Goal: Task Accomplishment & Management: Use online tool/utility

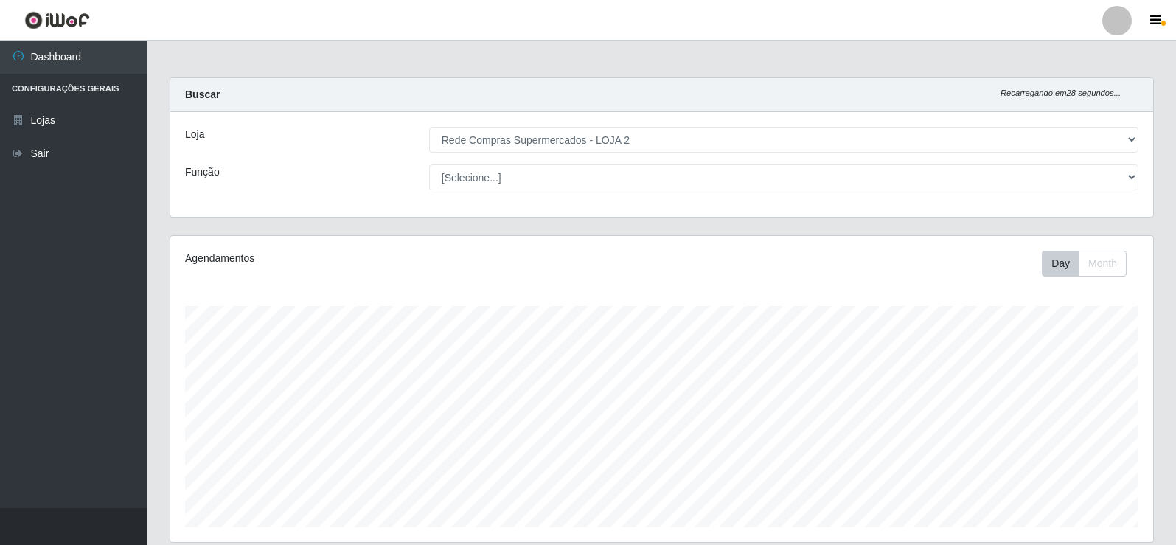
select select "161"
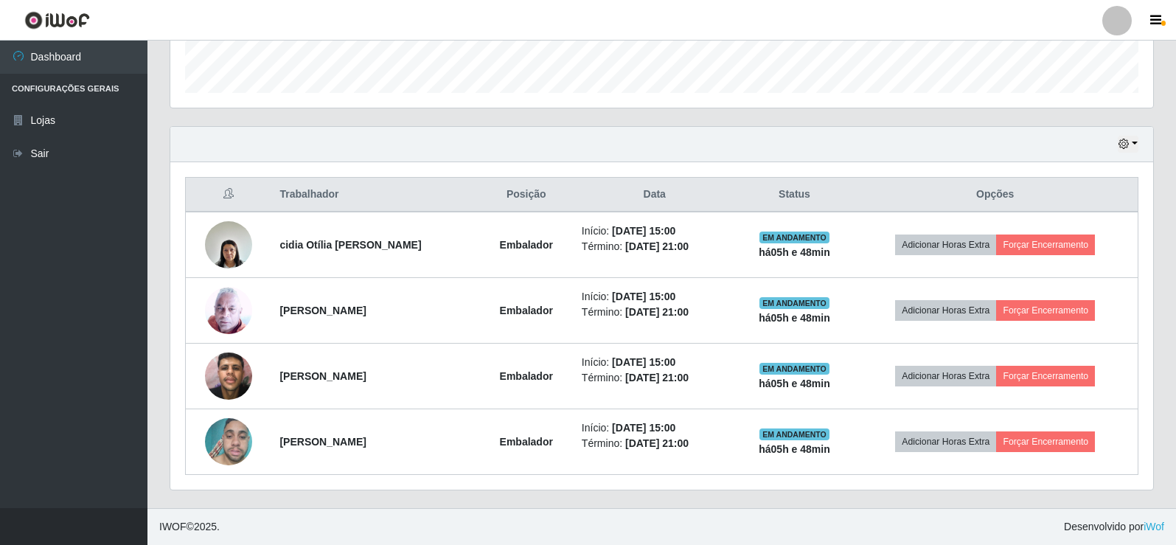
scroll to position [306, 983]
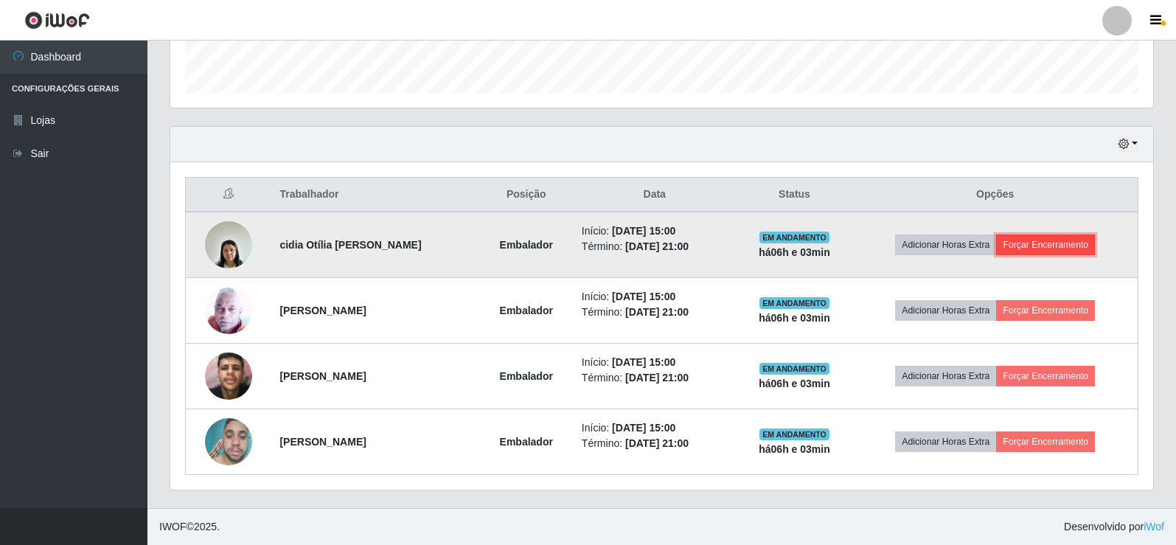
click at [1075, 244] on button "Forçar Encerramento" at bounding box center [1045, 244] width 99 height 21
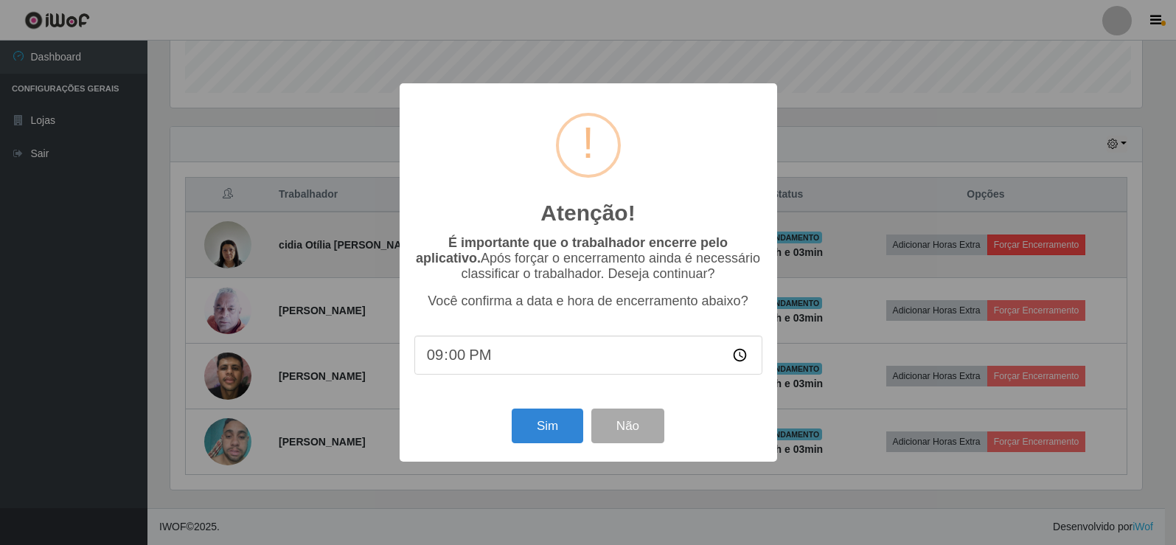
scroll to position [306, 975]
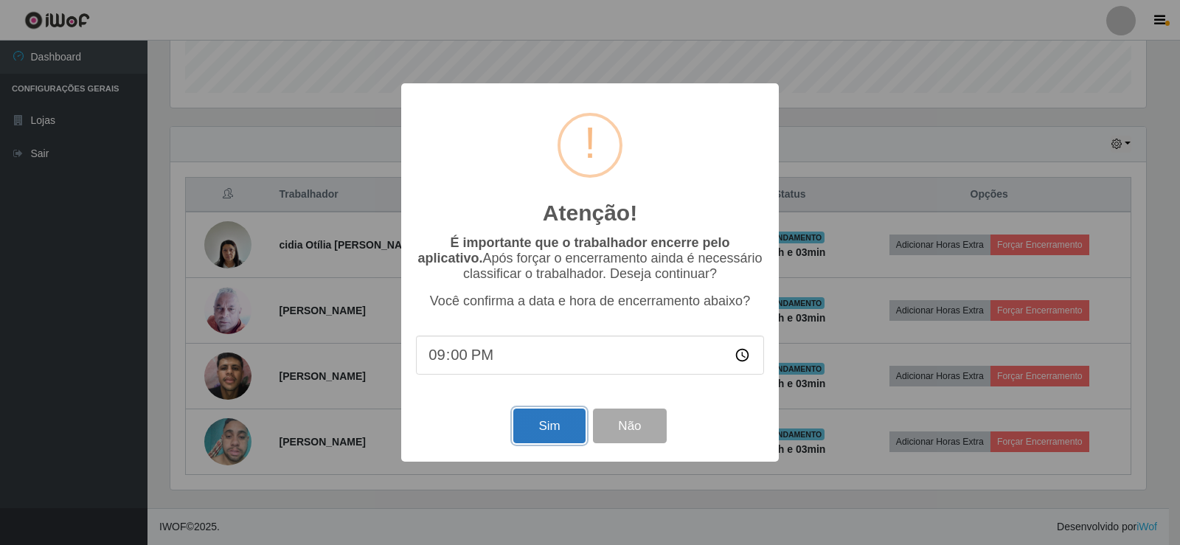
click at [539, 425] on button "Sim" at bounding box center [549, 425] width 72 height 35
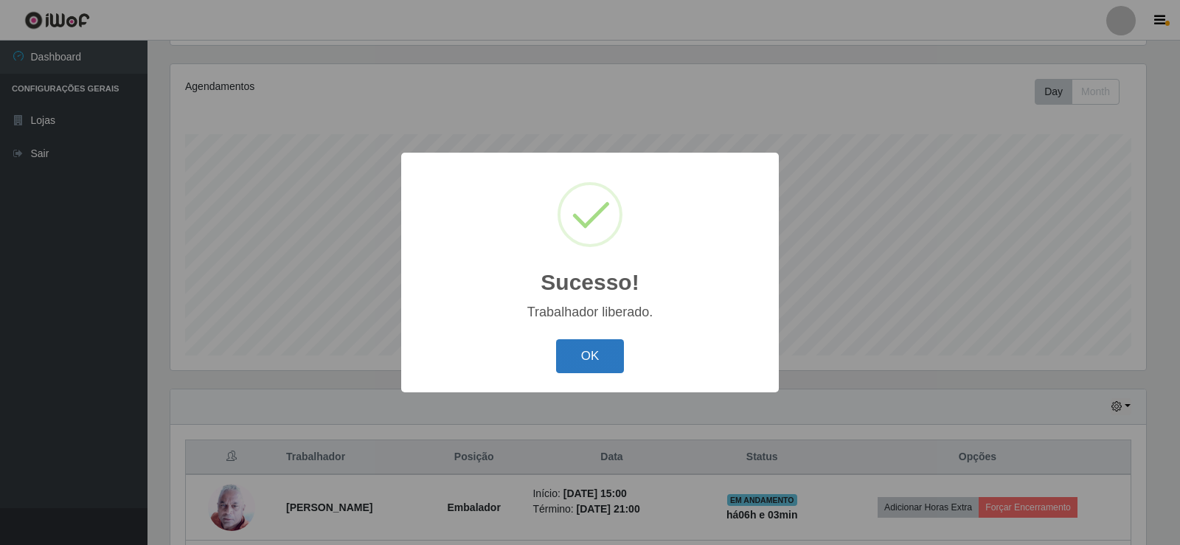
click at [597, 368] on button "OK" at bounding box center [590, 356] width 69 height 35
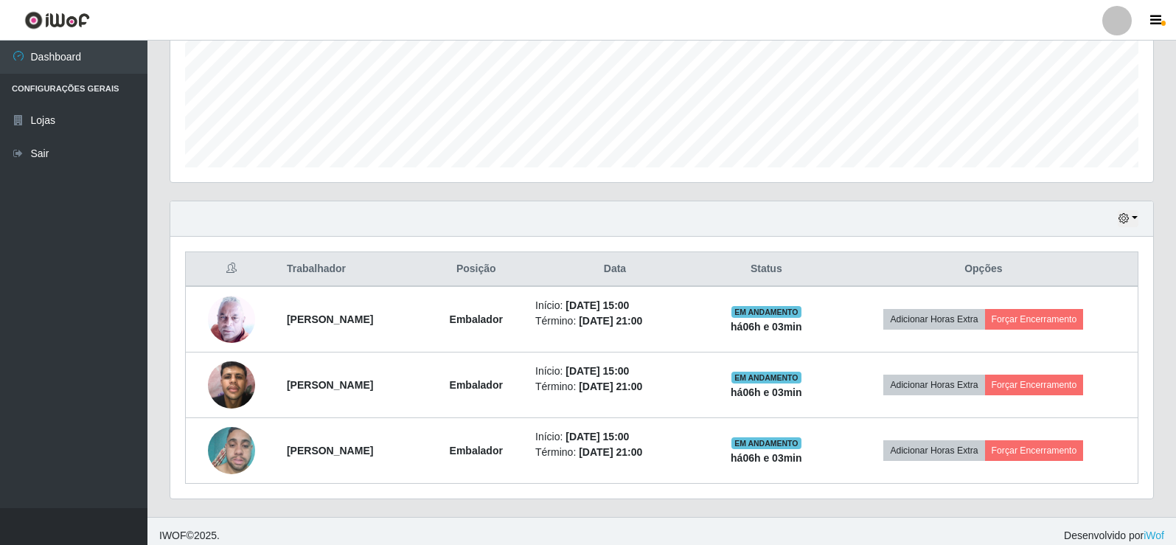
scroll to position [369, 0]
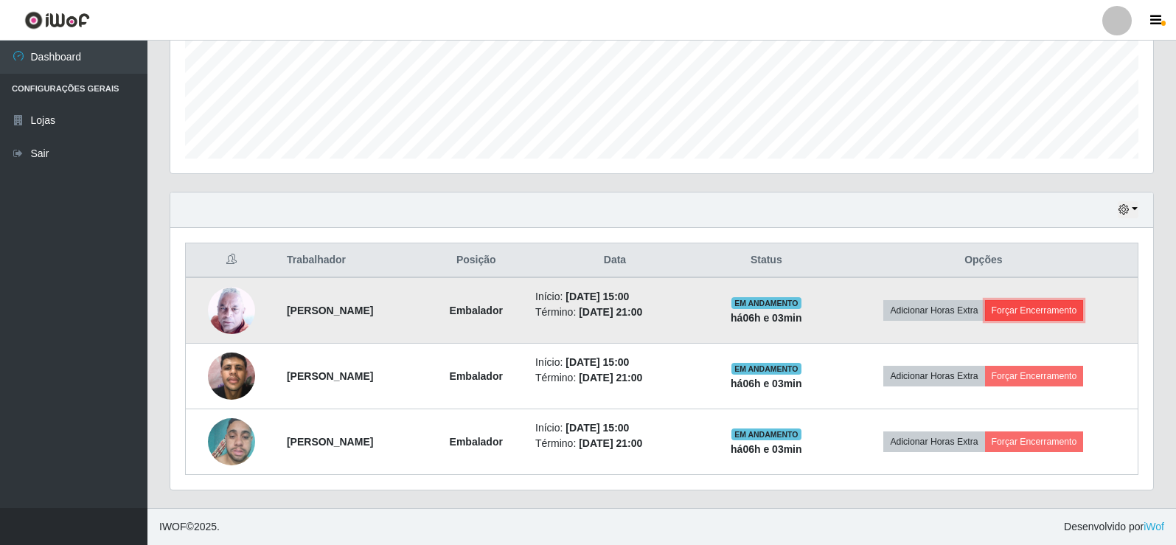
click at [1064, 305] on button "Forçar Encerramento" at bounding box center [1034, 310] width 99 height 21
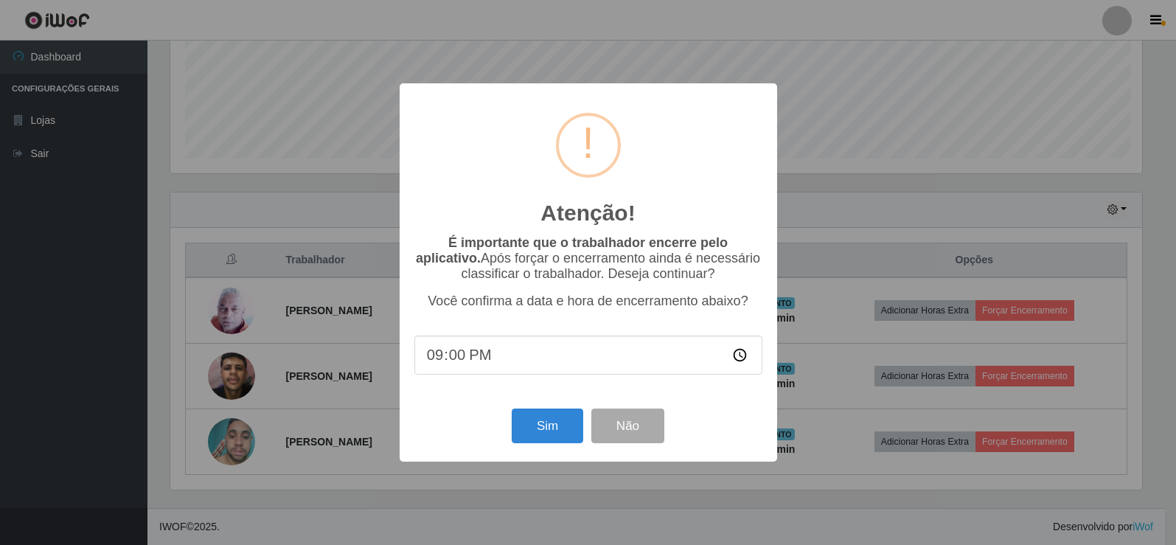
scroll to position [306, 975]
click at [537, 434] on button "Sim" at bounding box center [549, 425] width 72 height 35
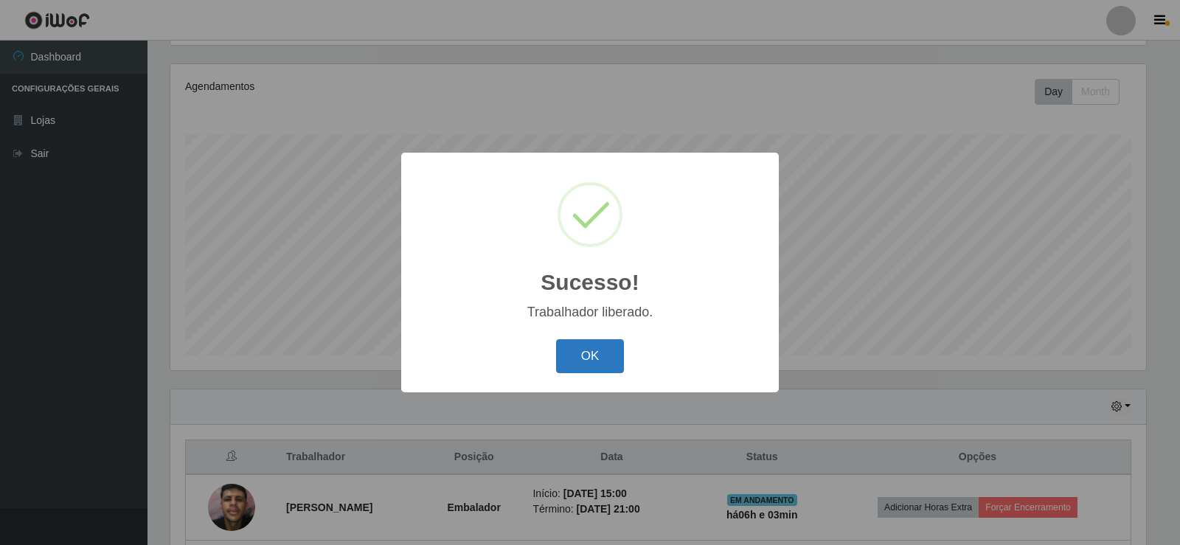
click at [598, 349] on button "OK" at bounding box center [590, 356] width 69 height 35
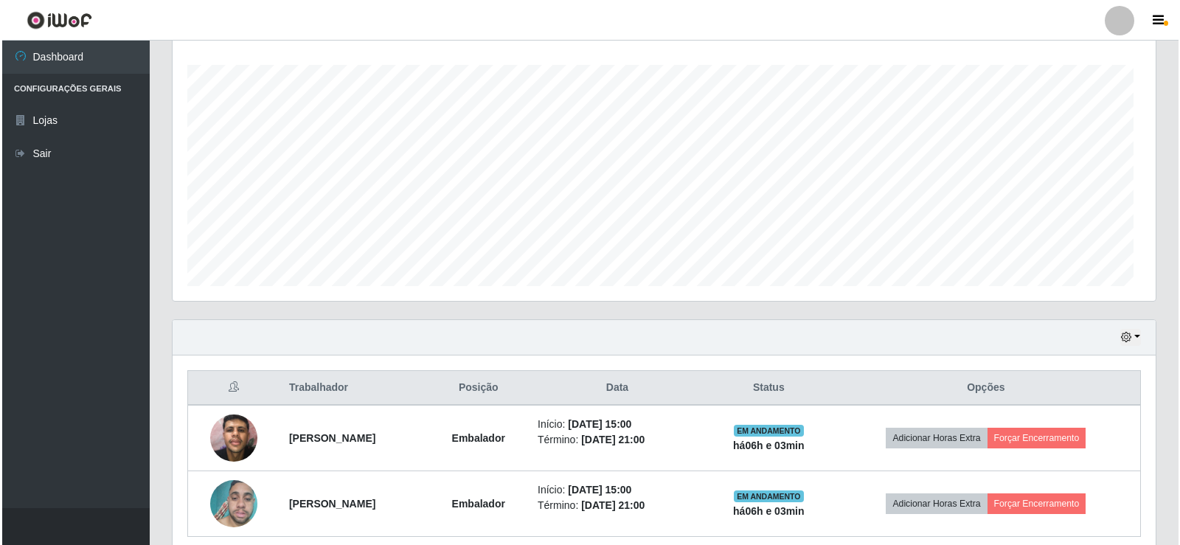
scroll to position [303, 0]
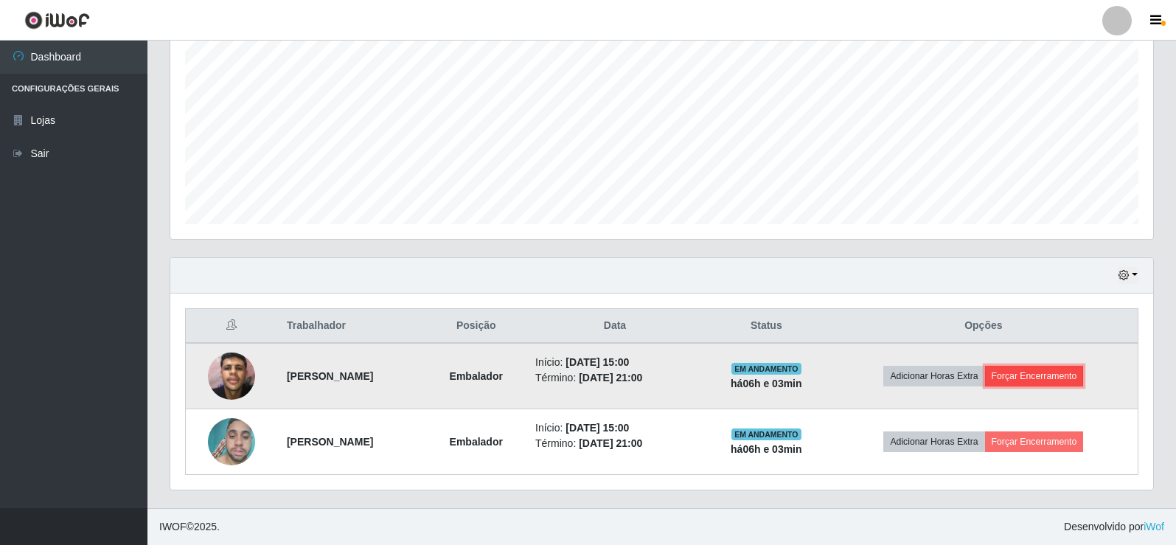
click at [1073, 376] on button "Forçar Encerramento" at bounding box center [1034, 376] width 99 height 21
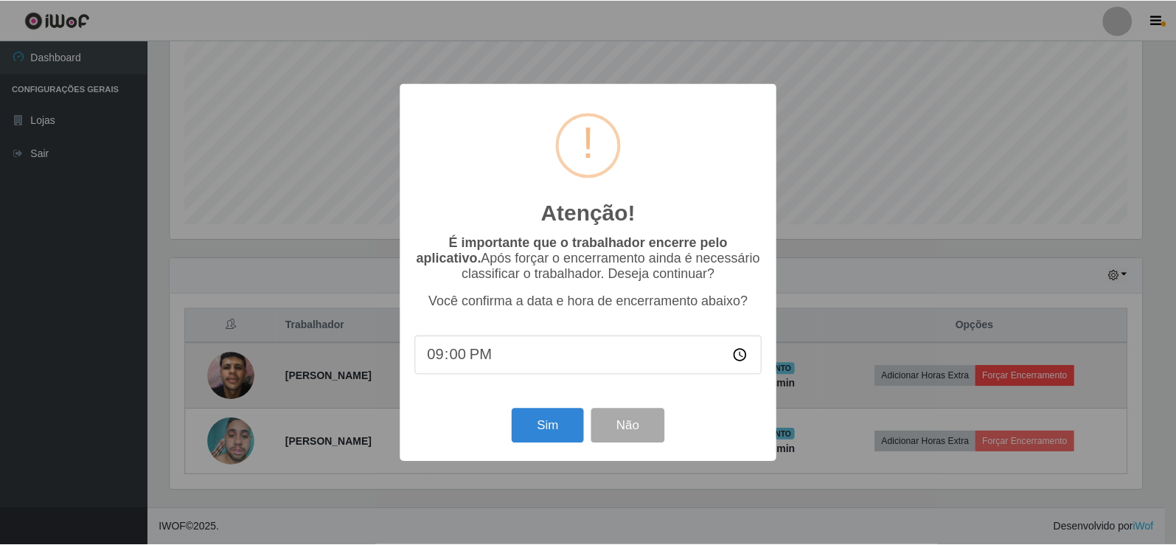
scroll to position [306, 975]
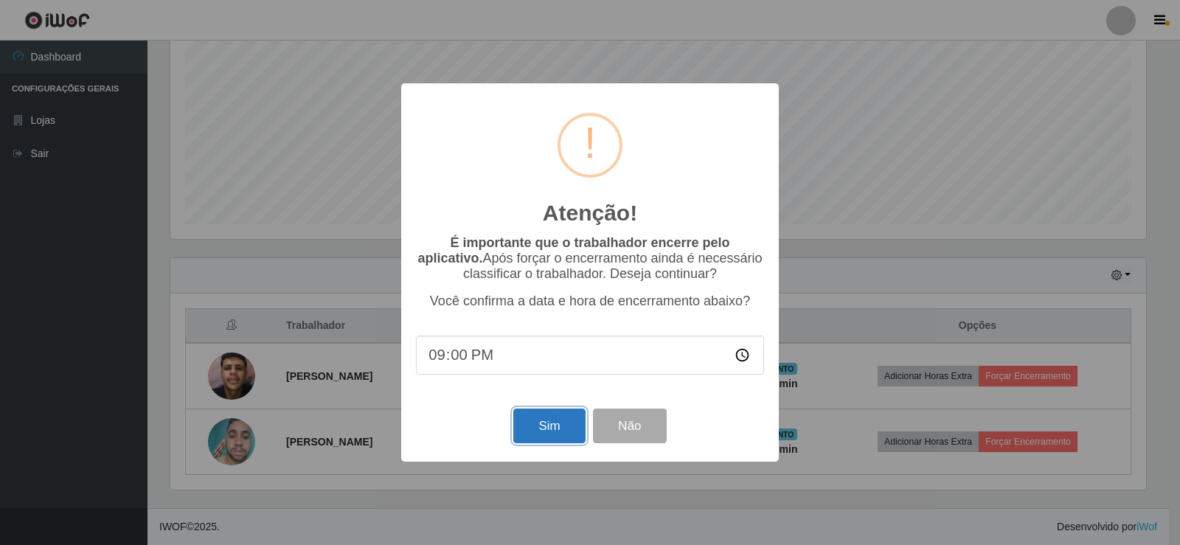
click at [534, 433] on button "Sim" at bounding box center [549, 425] width 72 height 35
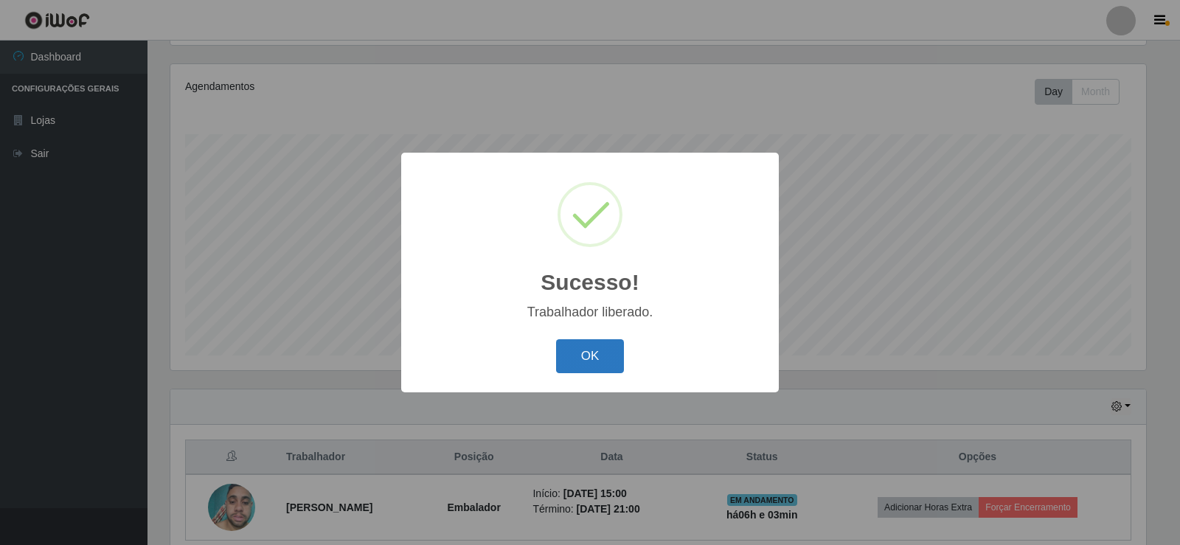
click at [602, 360] on button "OK" at bounding box center [590, 356] width 69 height 35
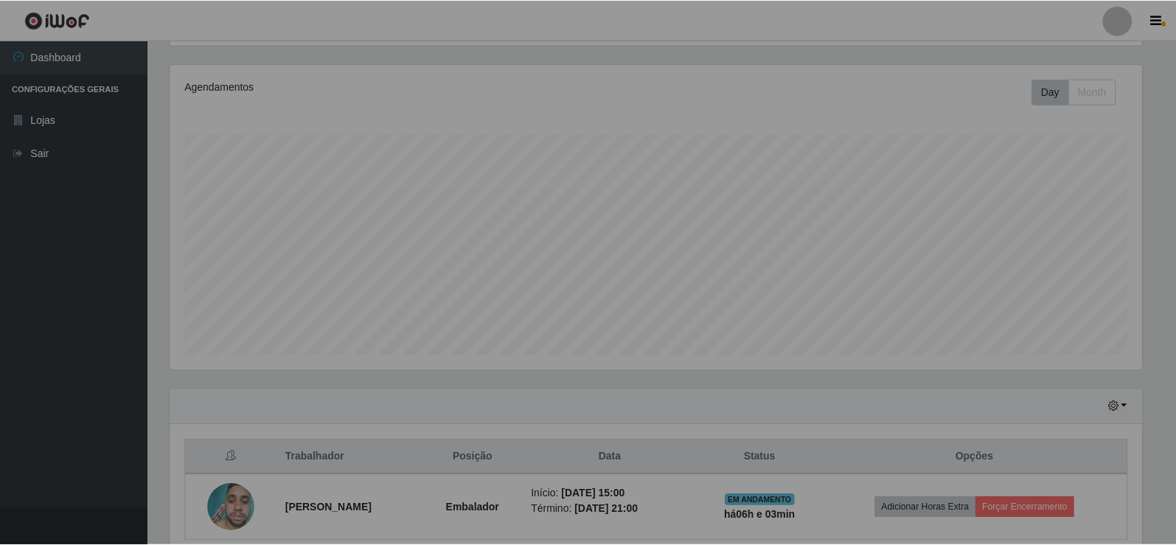
scroll to position [0, 0]
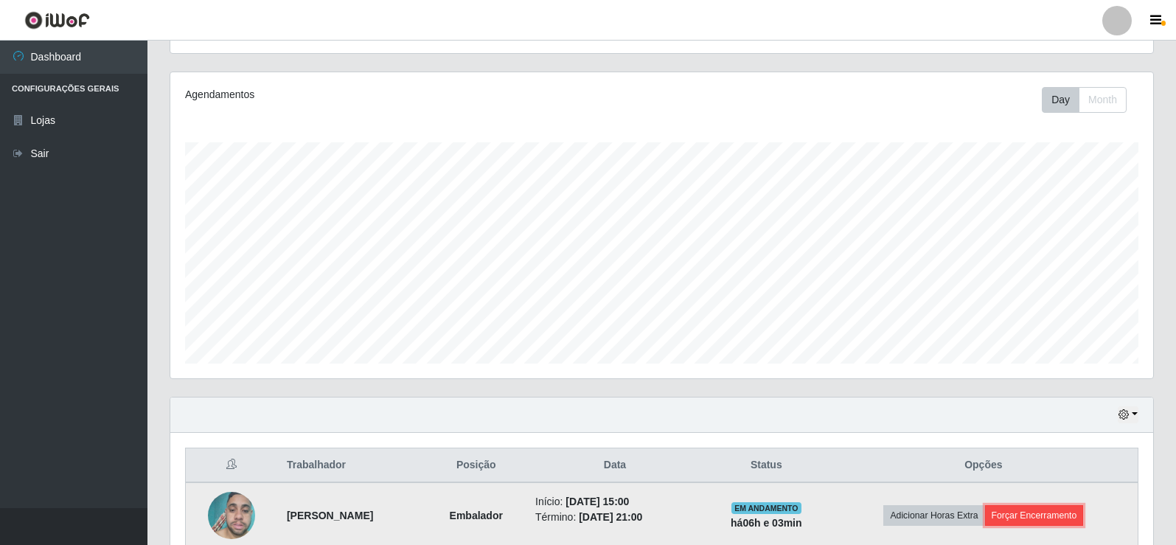
click at [1053, 515] on button "Forçar Encerramento" at bounding box center [1034, 515] width 99 height 21
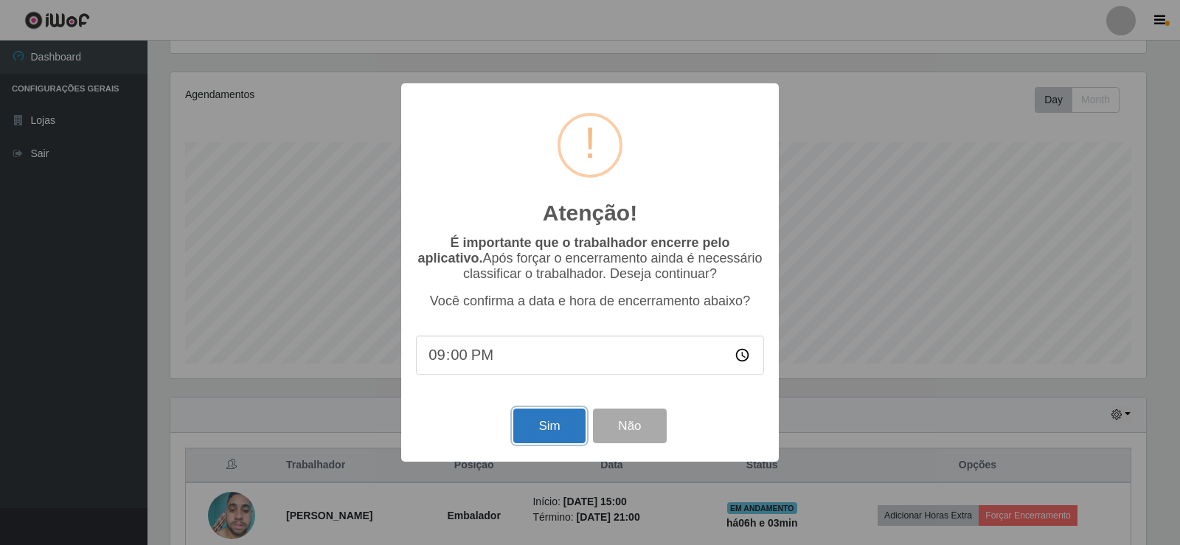
click at [549, 426] on button "Sim" at bounding box center [549, 425] width 72 height 35
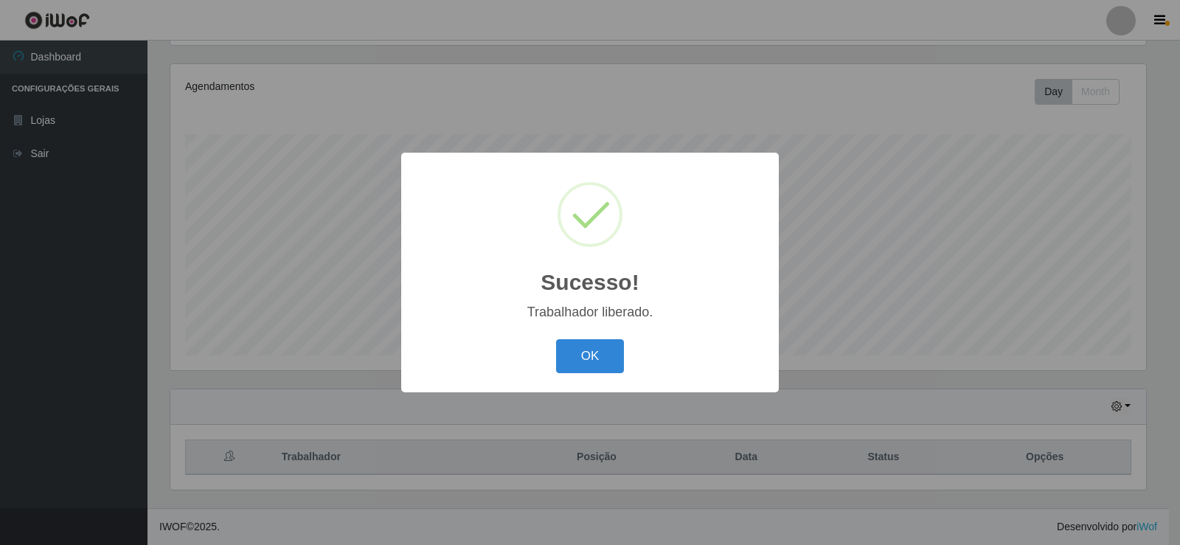
click at [603, 335] on div "Sucesso! × Trabalhador liberado. OK Cancel" at bounding box center [589, 272] width 377 height 239
click at [603, 344] on button "OK" at bounding box center [590, 356] width 69 height 35
